Goal: Information Seeking & Learning: Learn about a topic

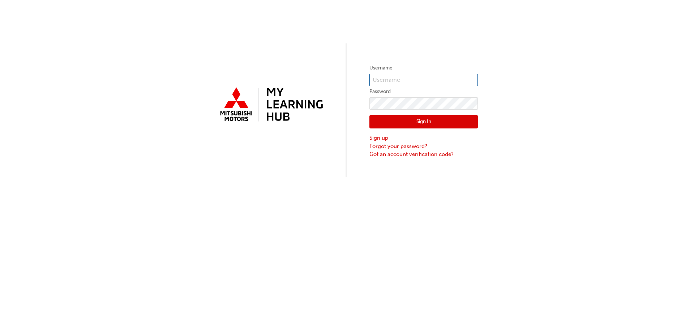
click at [384, 76] on input "text" at bounding box center [423, 80] width 108 height 12
type input "0005964544"
click button "Sign In" at bounding box center [423, 122] width 108 height 14
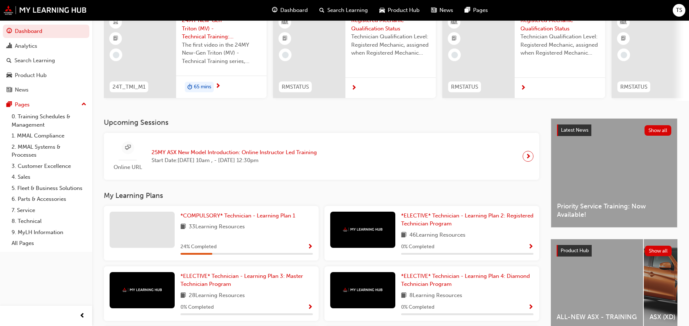
scroll to position [72, 0]
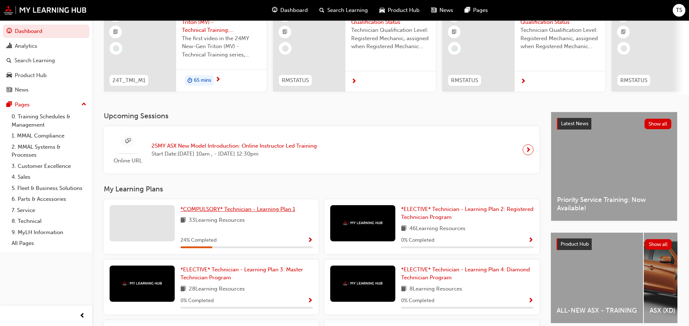
click at [281, 212] on span "*COMPULSORY* Technician - Learning Plan 1" at bounding box center [237, 209] width 115 height 7
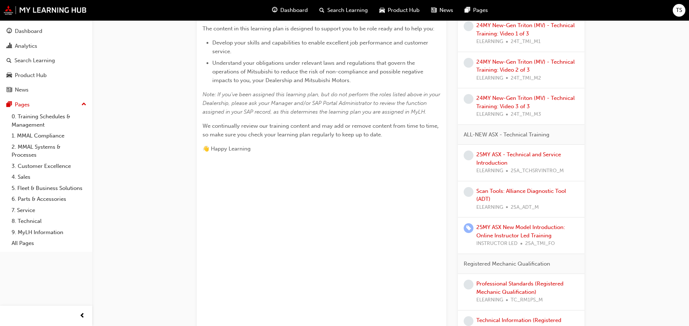
scroll to position [253, 0]
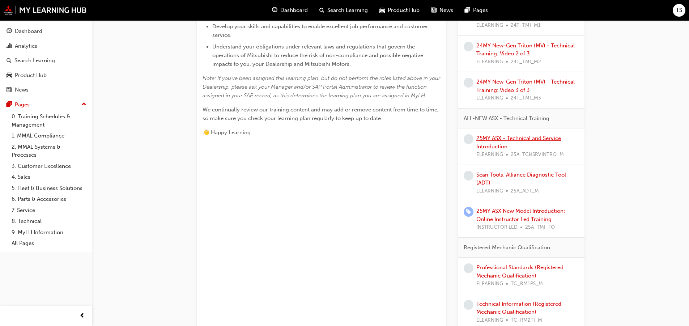
click at [499, 138] on link "25MY ASX - Technical and Service Introduction" at bounding box center [518, 142] width 85 height 15
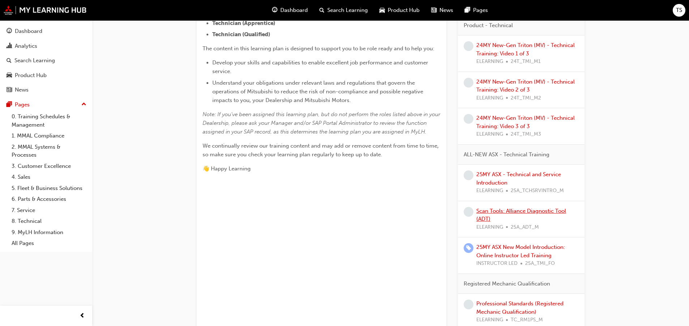
click at [510, 209] on link "Scan Tools: Alliance Diagnostic Tool (ADT)" at bounding box center [521, 215] width 90 height 15
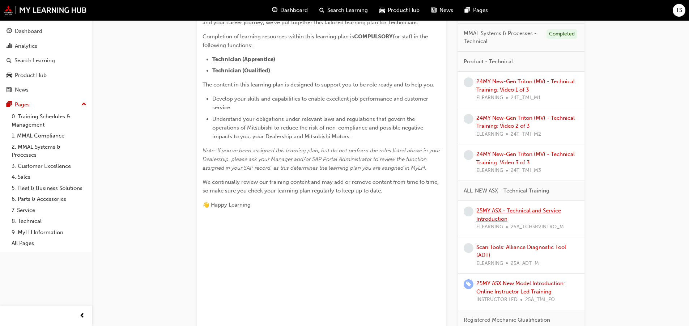
click at [501, 212] on link "25MY ASX - Technical and Service Introduction" at bounding box center [518, 214] width 85 height 15
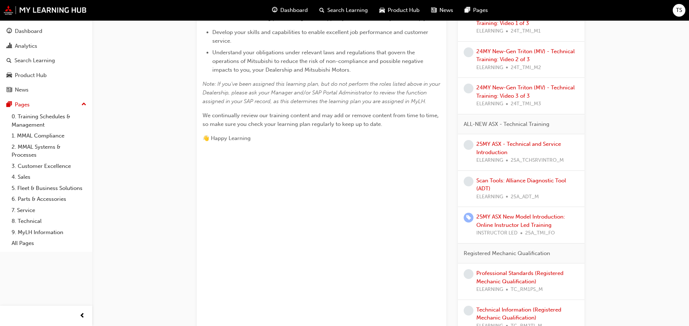
scroll to position [253, 0]
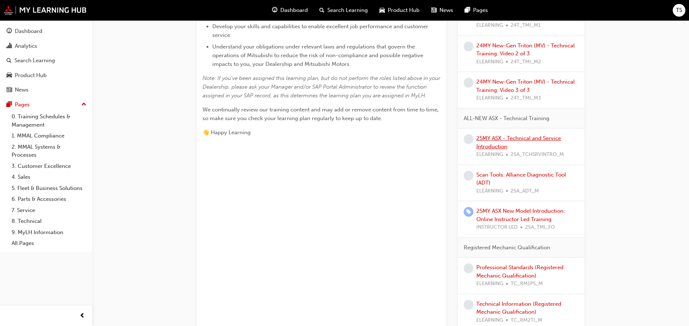
click at [521, 138] on link "25MY ASX - Technical and Service Introduction" at bounding box center [518, 142] width 85 height 15
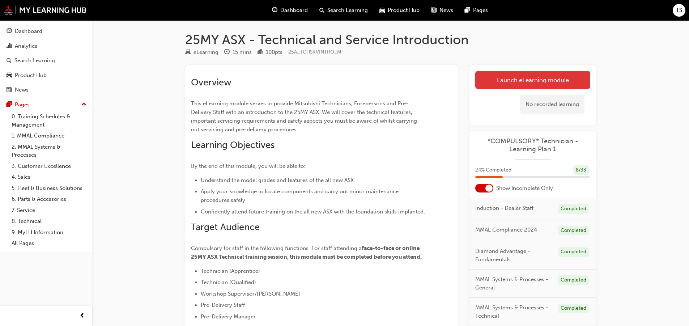
click at [493, 80] on link "Launch eLearning module" at bounding box center [532, 80] width 115 height 18
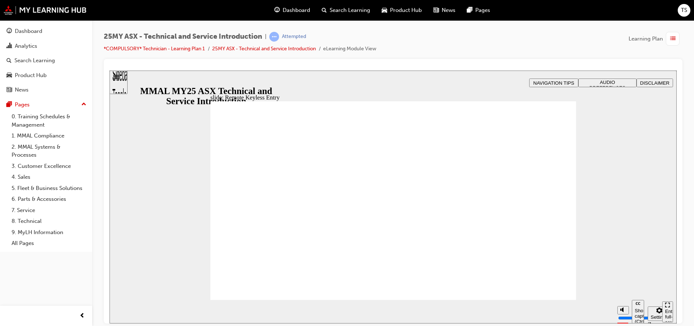
type input "21"
drag, startPoint x: 551, startPoint y: 244, endPoint x: 566, endPoint y: 261, distance: 22.3
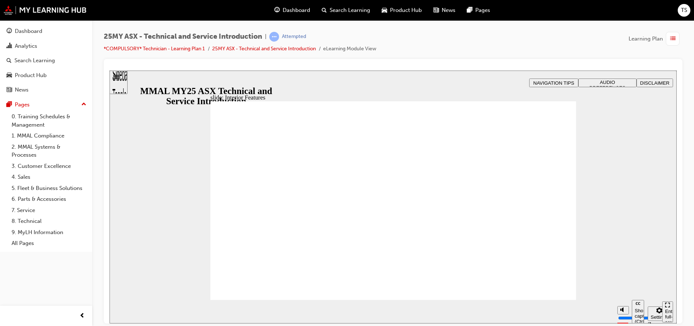
type input "17"
